Goal: Information Seeking & Learning: Learn about a topic

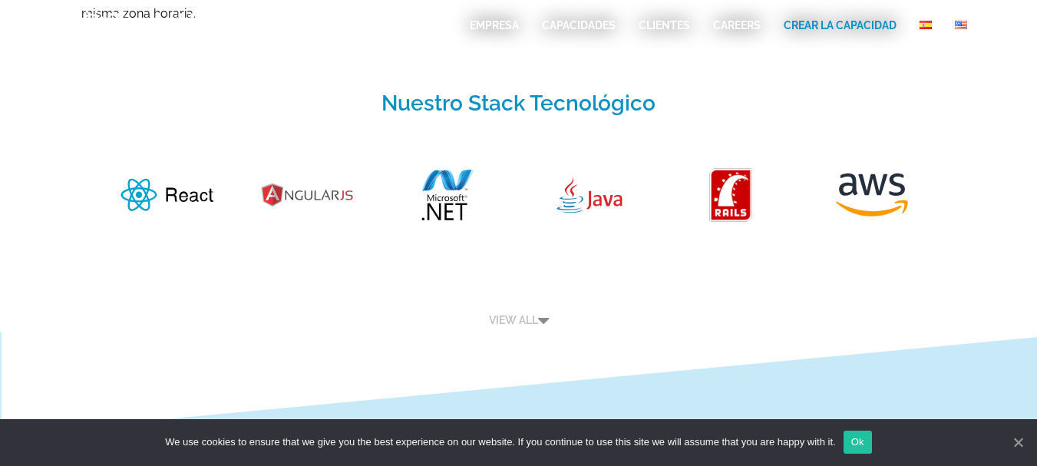
scroll to position [1507, 0]
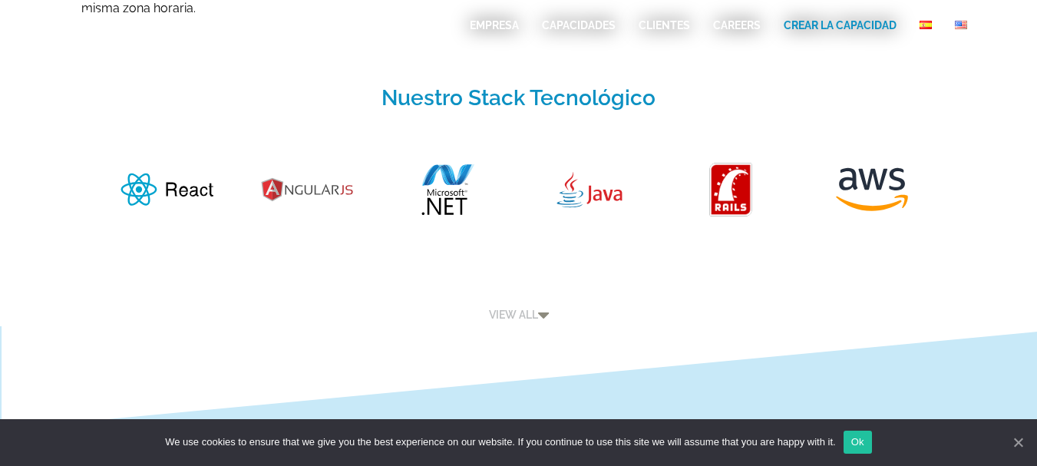
click at [516, 317] on link "VIEW ALL" at bounding box center [519, 315] width 60 height 12
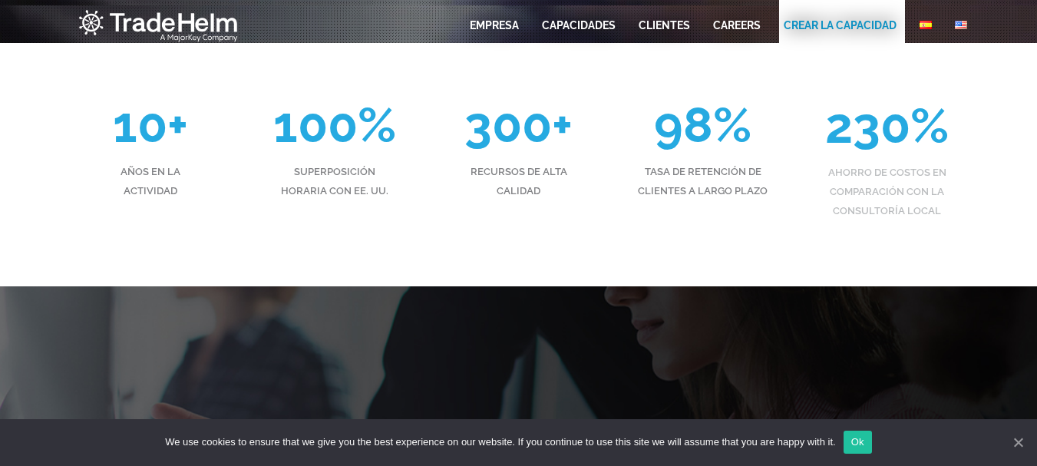
scroll to position [200, 0]
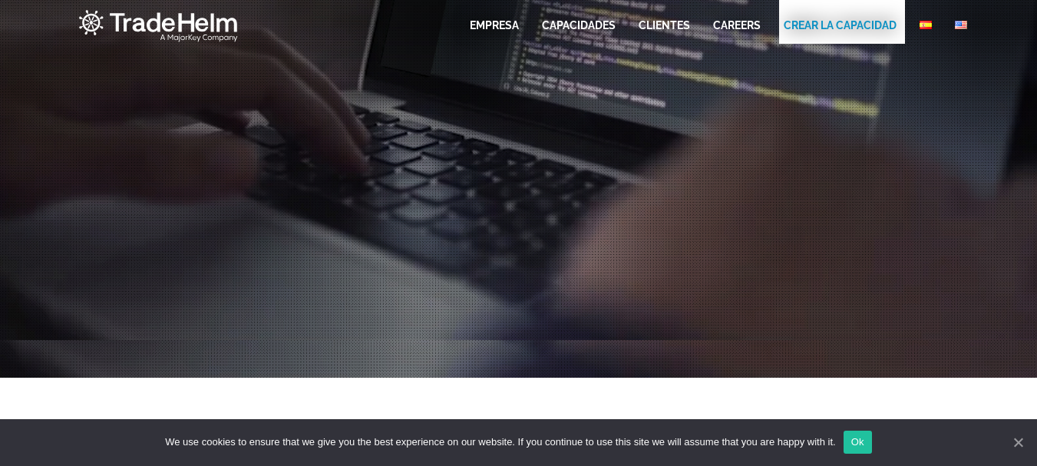
click at [498, 33] on li "EMPRESA" at bounding box center [494, 31] width 49 height 27
click at [501, 21] on link "EMPRESA" at bounding box center [494, 25] width 49 height 15
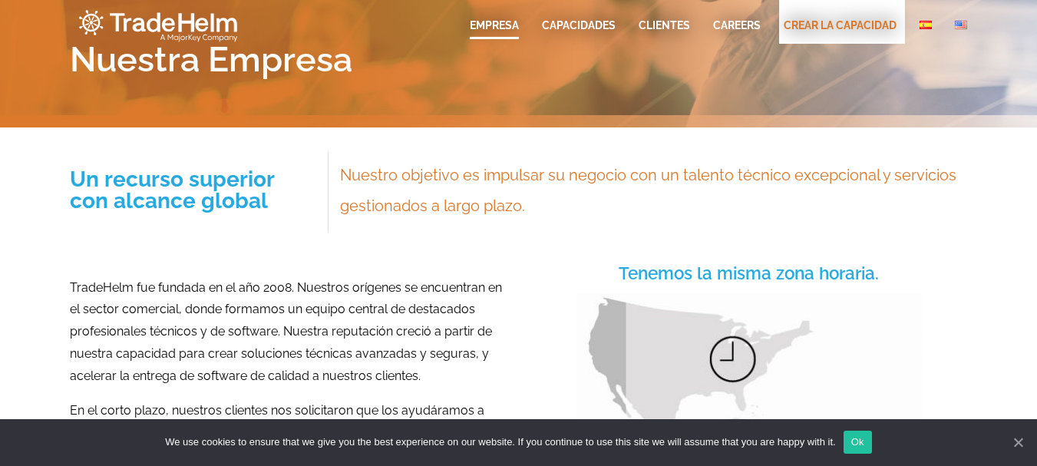
scroll to position [304, 0]
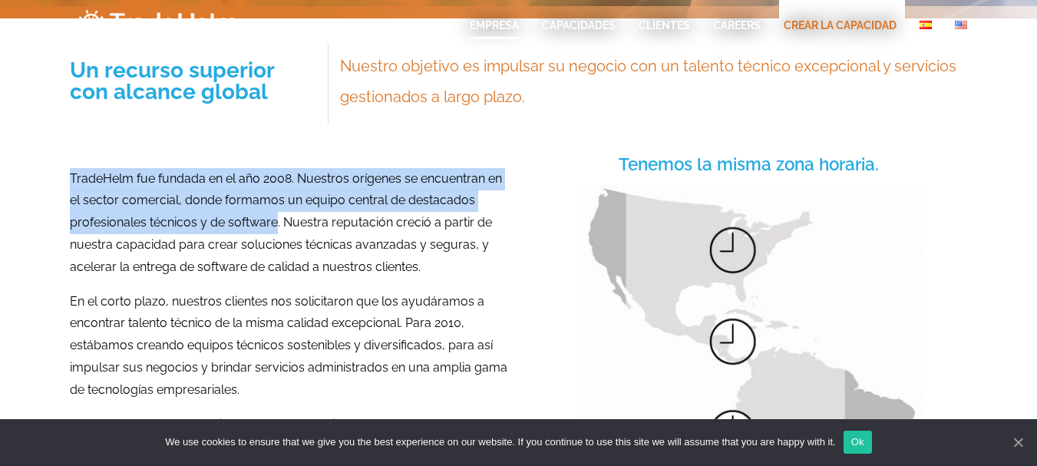
drag, startPoint x: 275, startPoint y: 222, endPoint x: 41, endPoint y: 179, distance: 237.3
click at [41, 179] on section "TradeHelm fue fundada en el año 2008. Nuestros orígenes se encuentran en el sec…" at bounding box center [518, 387] width 1037 height 478
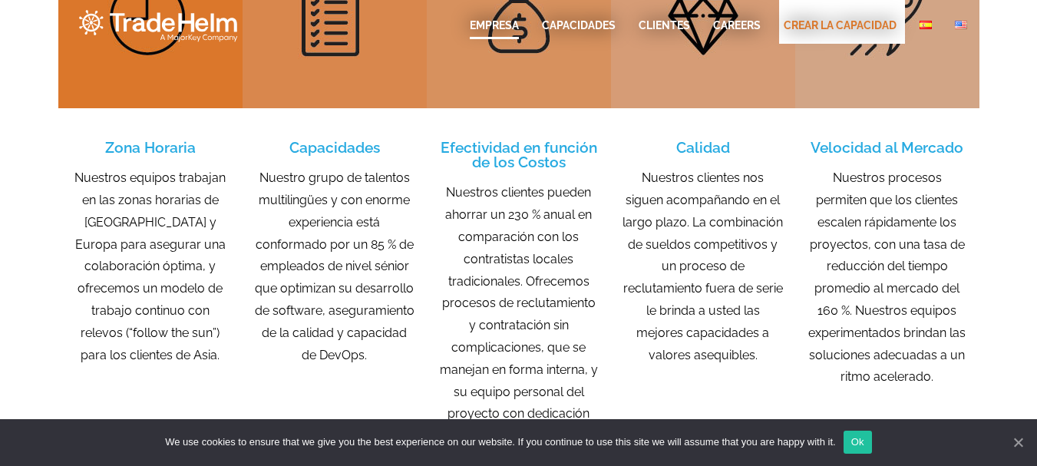
scroll to position [1129, 0]
